Goal: Transaction & Acquisition: Purchase product/service

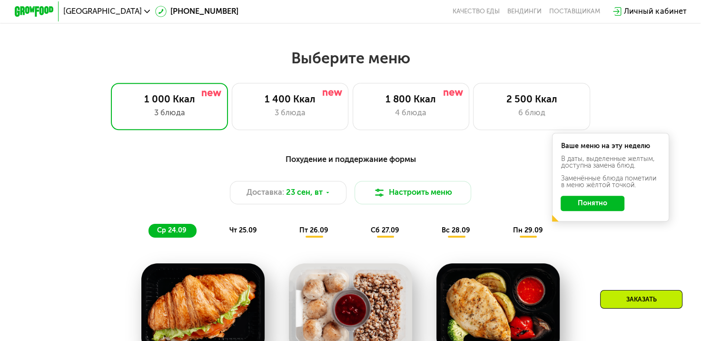
scroll to position [571, 0]
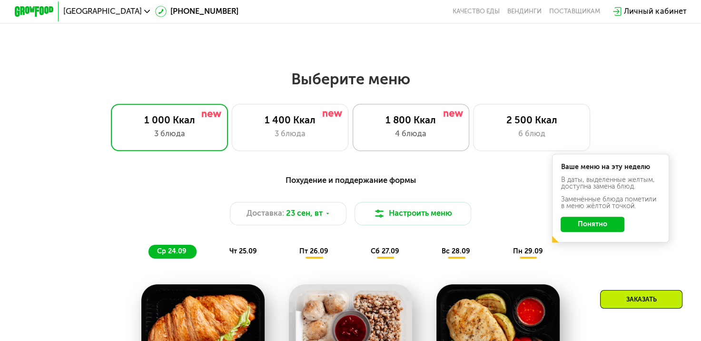
click at [431, 136] on div "4 блюда" at bounding box center [410, 134] width 97 height 12
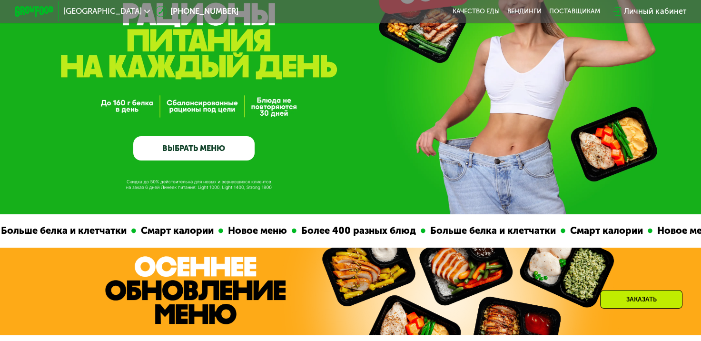
scroll to position [95, 0]
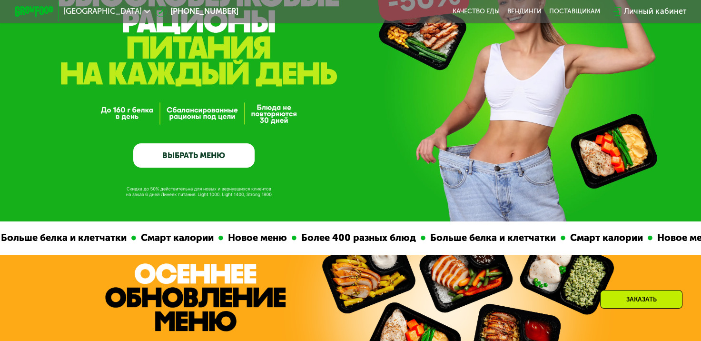
click at [167, 150] on link "ВЫБРАТЬ МЕНЮ" at bounding box center [193, 155] width 121 height 24
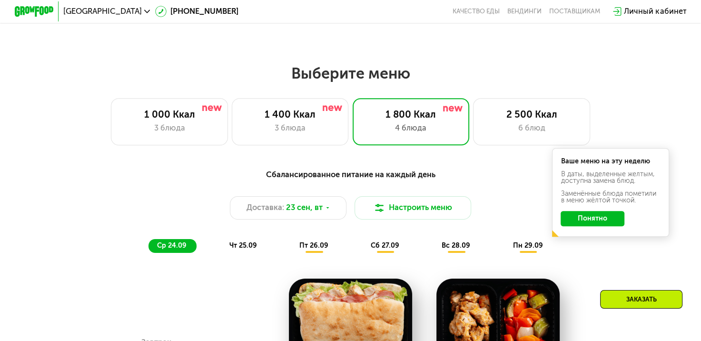
scroll to position [620, 0]
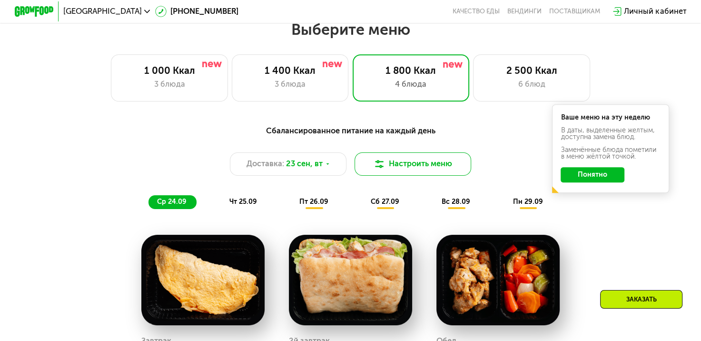
click at [384, 170] on img at bounding box center [379, 164] width 12 height 12
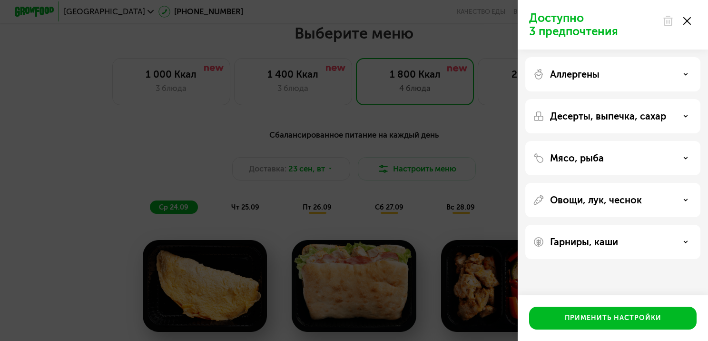
click at [686, 21] on use at bounding box center [687, 21] width 8 height 8
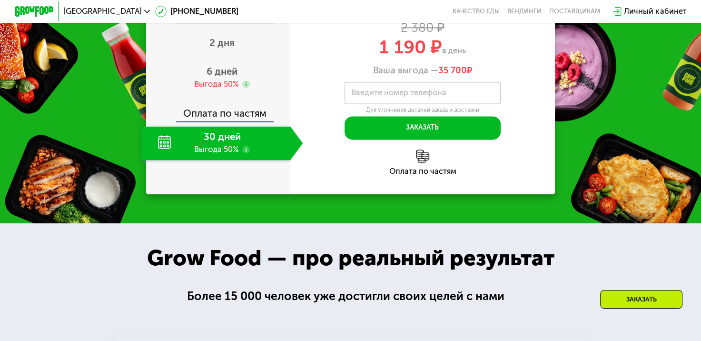
scroll to position [1239, 0]
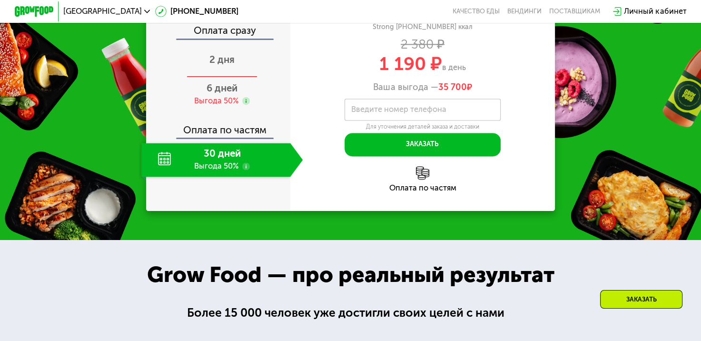
click at [213, 65] on span "2 дня" at bounding box center [221, 59] width 25 height 11
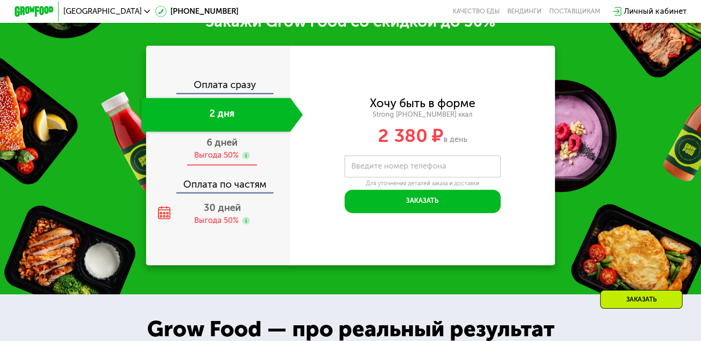
click at [218, 148] on span "6 дней" at bounding box center [221, 142] width 31 height 11
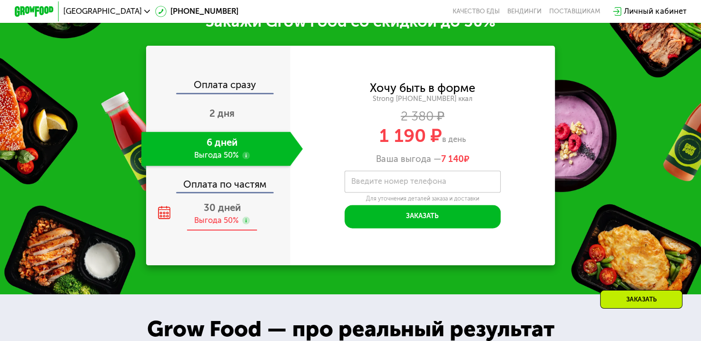
click at [229, 226] on div "Выгода 50%" at bounding box center [216, 220] width 44 height 11
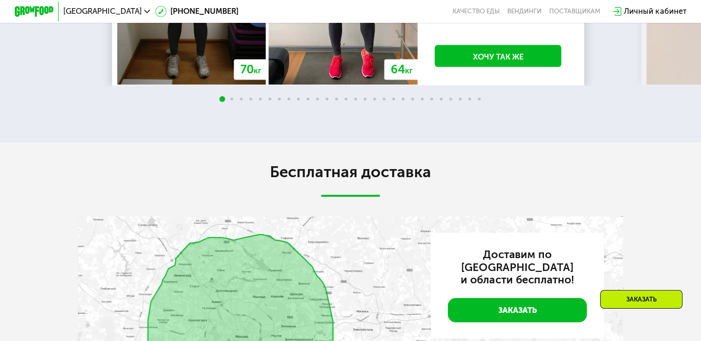
scroll to position [2000, 0]
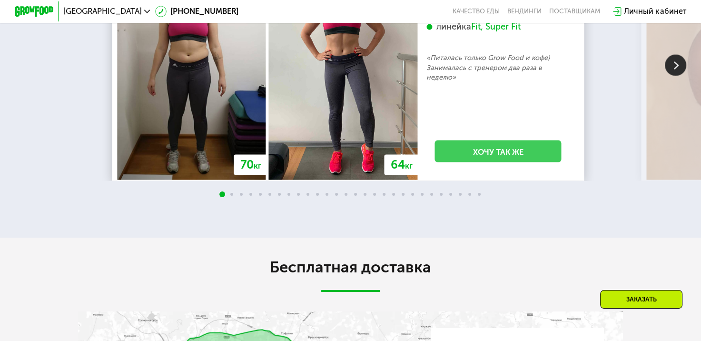
click at [463, 162] on link "Хочу так же" at bounding box center [498, 151] width 127 height 22
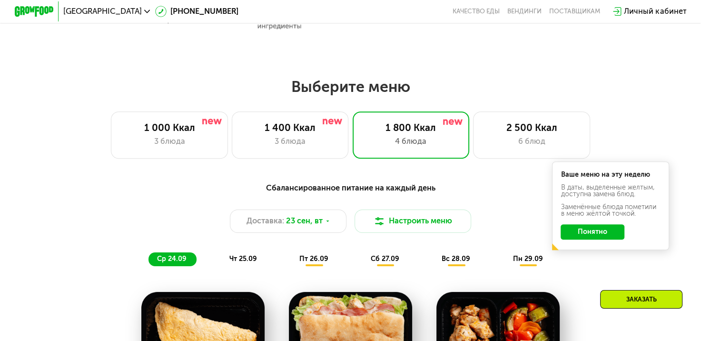
scroll to position [588, 0]
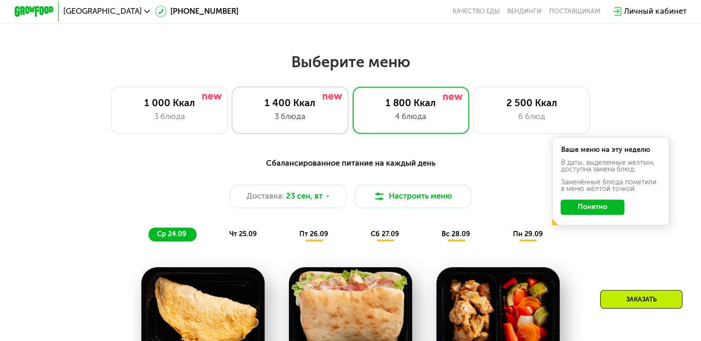
click at [284, 118] on div "3 блюда" at bounding box center [290, 117] width 97 height 12
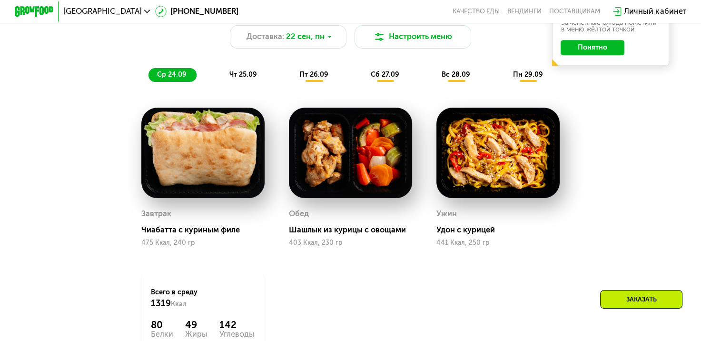
scroll to position [731, 0]
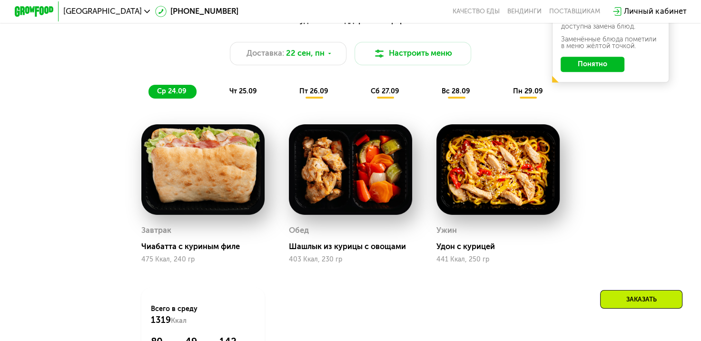
click at [319, 95] on span "пт 26.09" at bounding box center [313, 91] width 29 height 8
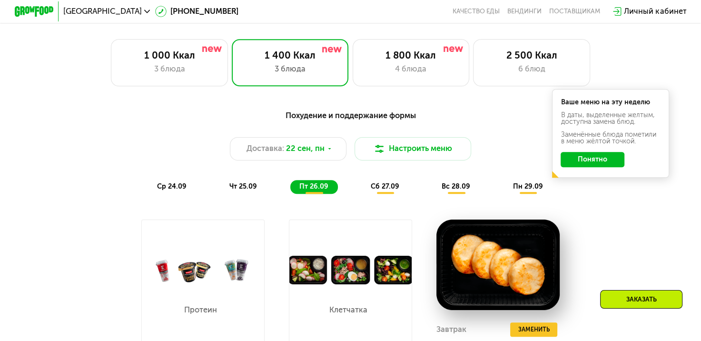
scroll to position [588, 0]
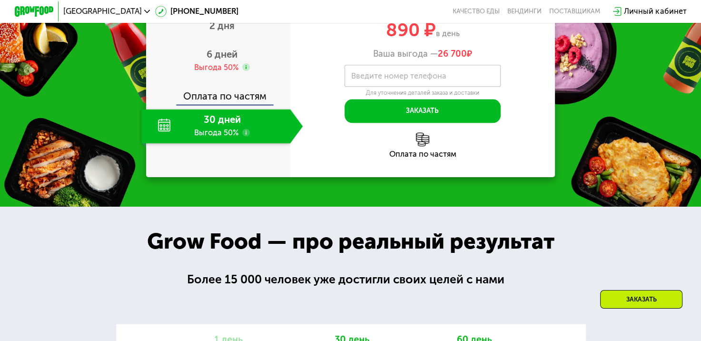
scroll to position [1189, 0]
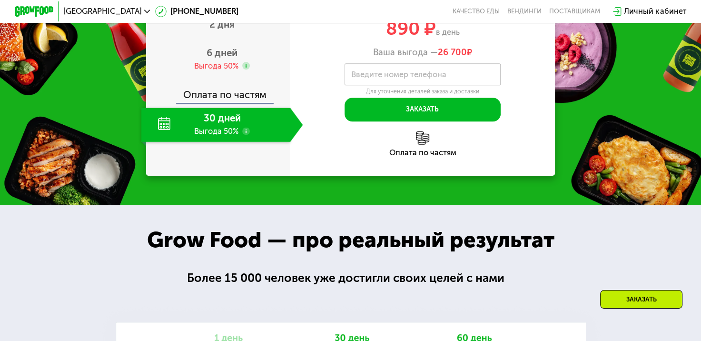
click at [211, 142] on div "30 дней Выгода 50%" at bounding box center [215, 125] width 149 height 34
click at [242, 135] on icon at bounding box center [246, 131] width 8 height 8
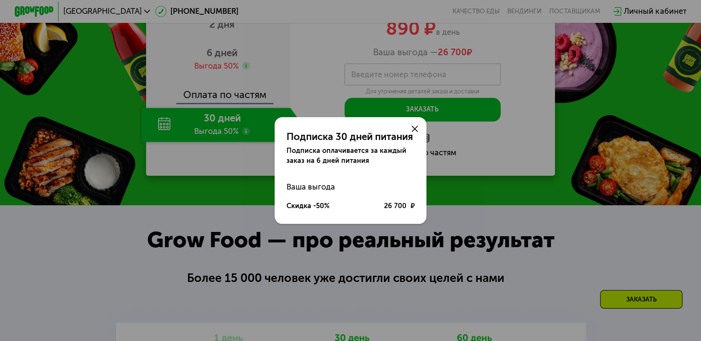
click at [411, 130] on div at bounding box center [414, 128] width 23 height 23
click at [417, 129] on use at bounding box center [414, 129] width 6 height 6
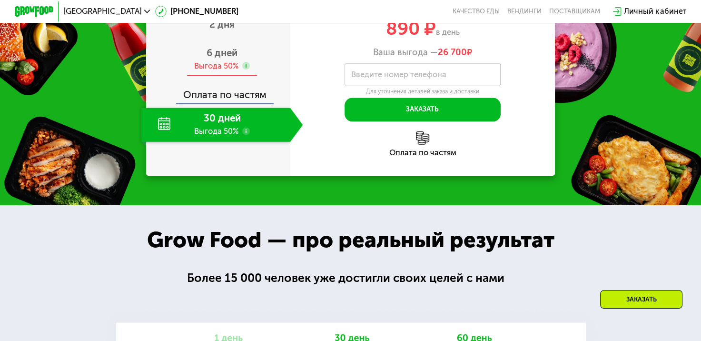
click at [227, 72] on div "Выгода 50%" at bounding box center [216, 66] width 44 height 11
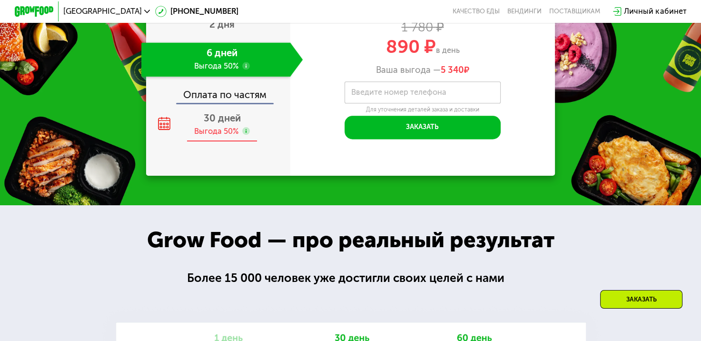
click at [227, 137] on div "Выгода 50%" at bounding box center [216, 131] width 44 height 11
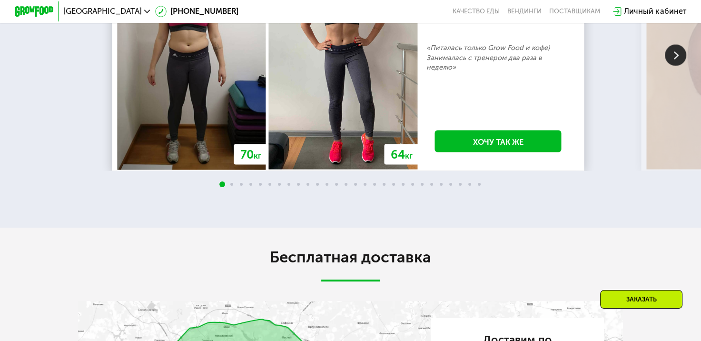
scroll to position [1855, 0]
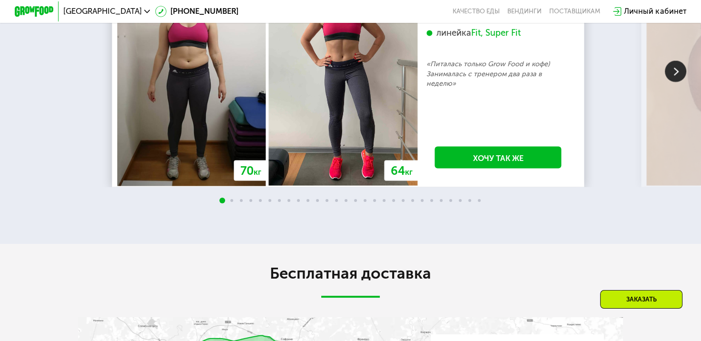
click at [680, 82] on img at bounding box center [675, 71] width 21 height 21
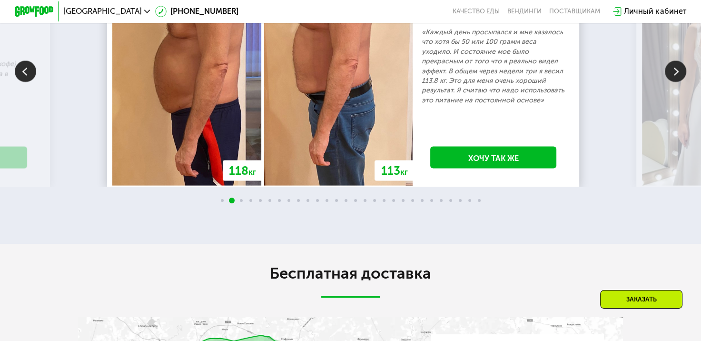
click at [672, 82] on img at bounding box center [675, 71] width 21 height 21
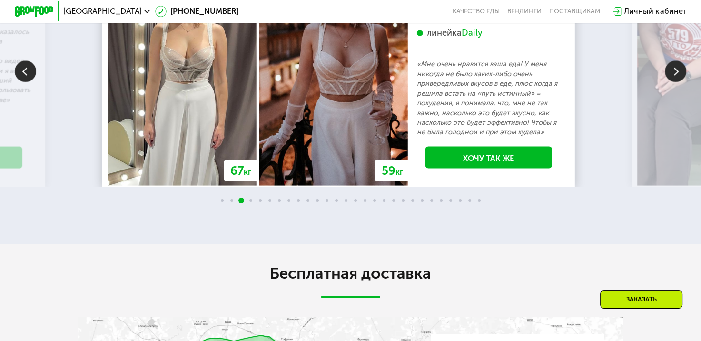
click at [19, 82] on img at bounding box center [25, 71] width 21 height 21
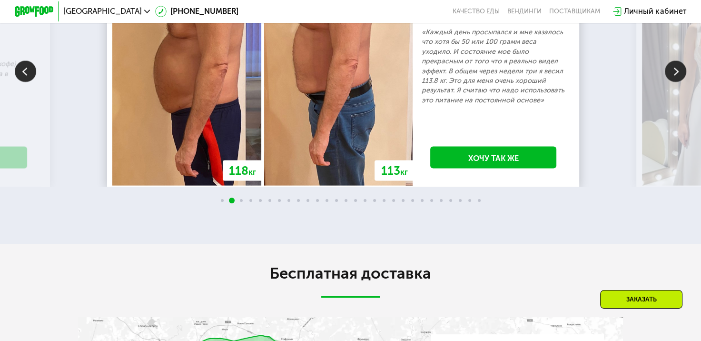
click at [682, 82] on img at bounding box center [675, 71] width 21 height 21
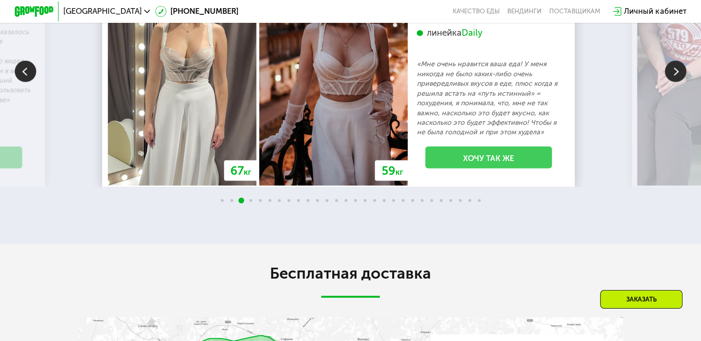
click at [497, 168] on link "Хочу так же" at bounding box center [488, 158] width 127 height 22
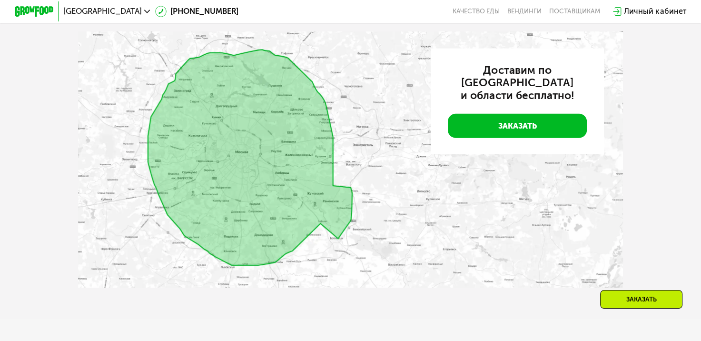
scroll to position [2199, 0]
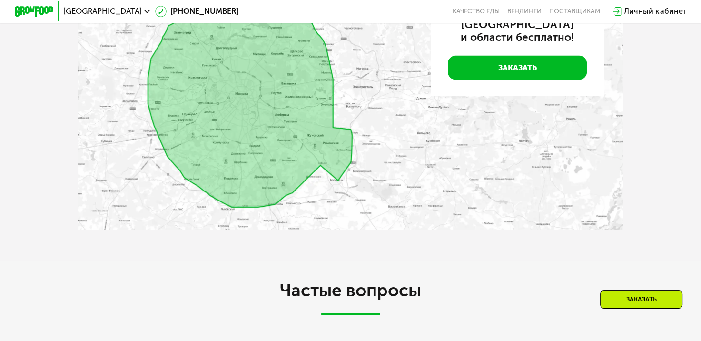
click at [257, 164] on img at bounding box center [350, 101] width 545 height 256
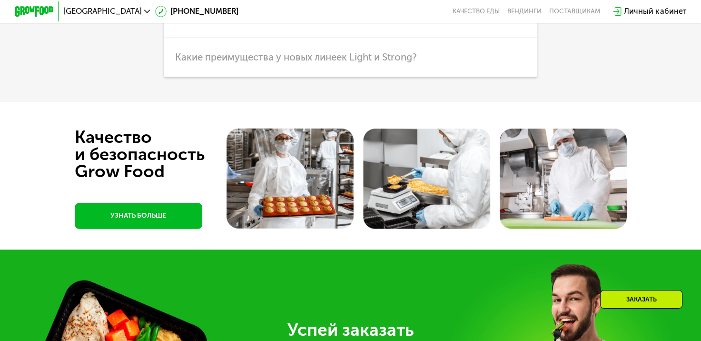
scroll to position [2627, 0]
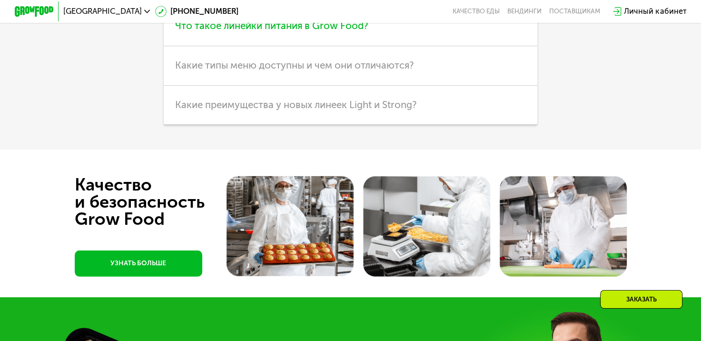
click at [335, 46] on h3 "Что такое линейки питания в Grow Food?" at bounding box center [351, 26] width 374 height 39
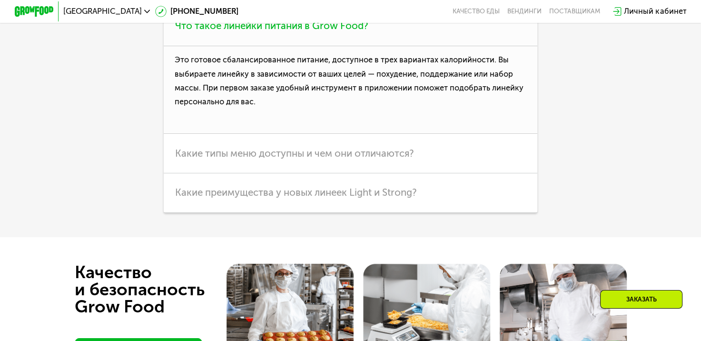
click at [335, 46] on h3 "Что такое линейки питания в Grow Food?" at bounding box center [351, 26] width 374 height 39
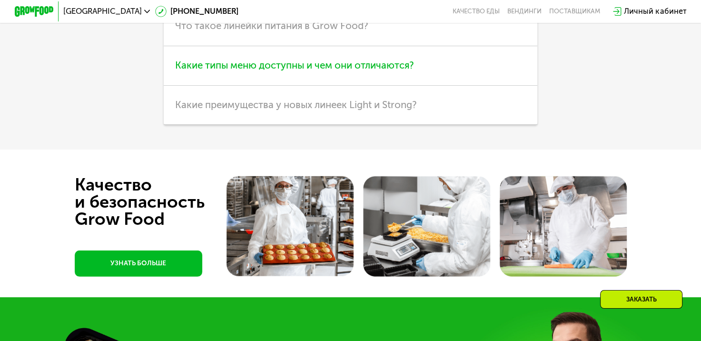
click at [299, 86] on h3 "Какие типы меню доступны и чем они отличаются?" at bounding box center [351, 65] width 374 height 39
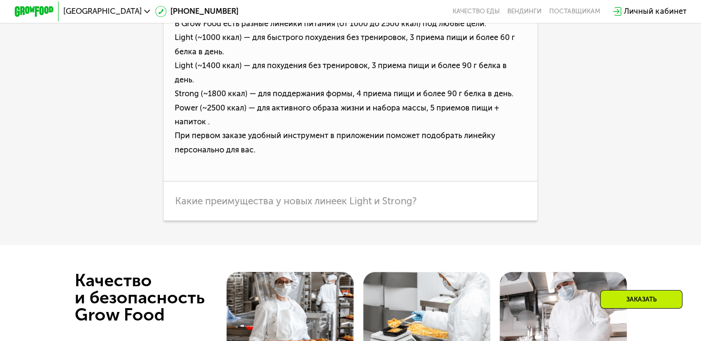
scroll to position [2722, 0]
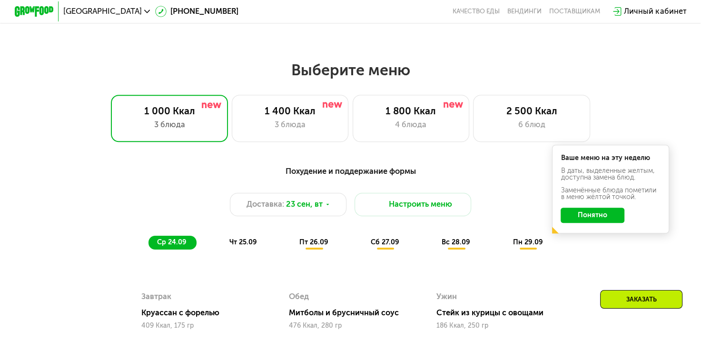
scroll to position [581, 0]
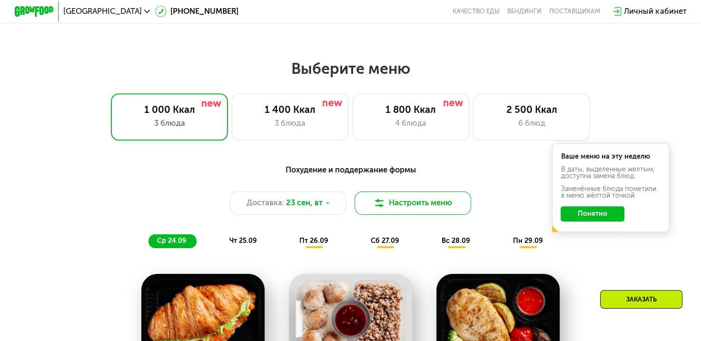
click at [456, 207] on button "Настроить меню" at bounding box center [412, 202] width 117 height 23
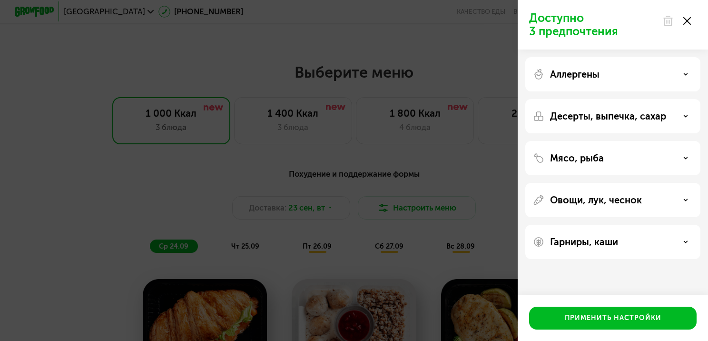
click at [688, 23] on icon at bounding box center [687, 21] width 8 height 8
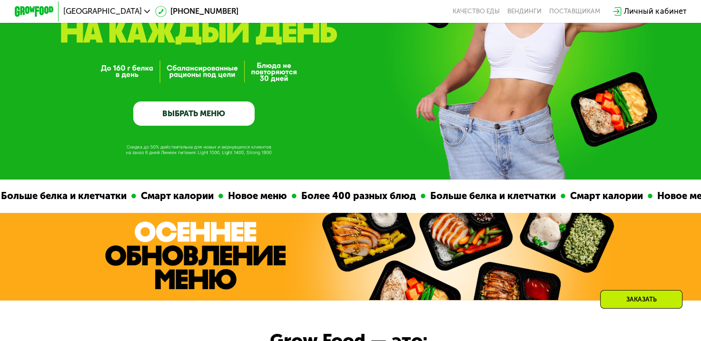
scroll to position [0, 0]
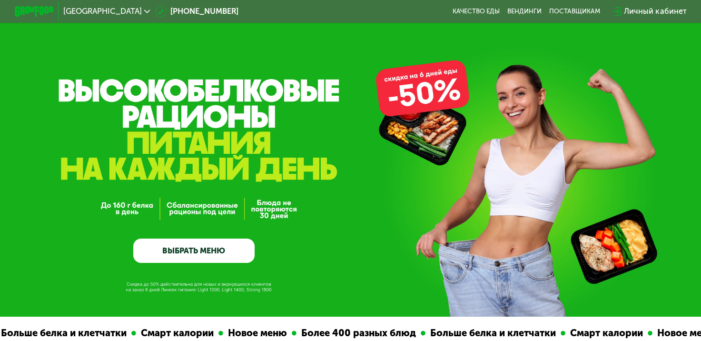
click at [231, 255] on link "ВЫБРАТЬ МЕНЮ" at bounding box center [193, 250] width 121 height 24
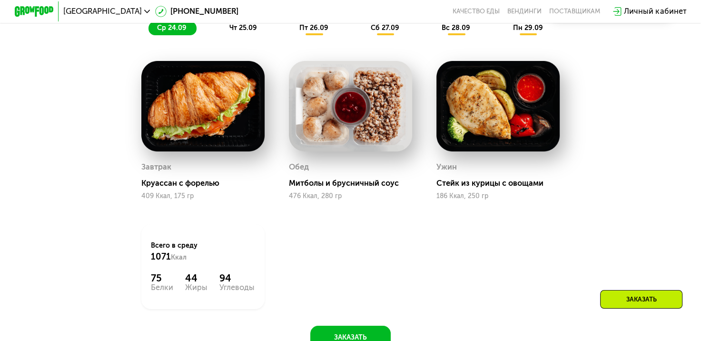
scroll to position [763, 0]
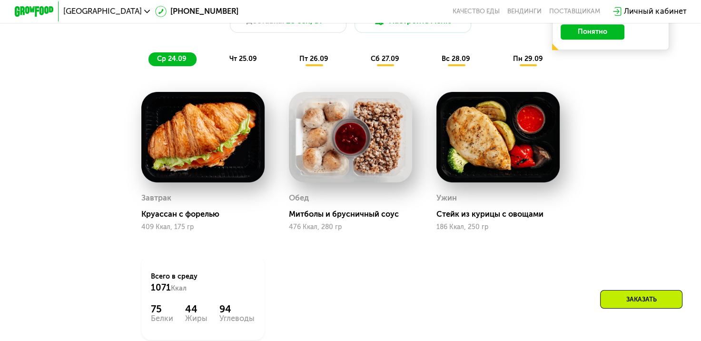
click at [242, 63] on span "чт 25.09" at bounding box center [243, 59] width 28 height 8
